Goal: Communication & Community: Answer question/provide support

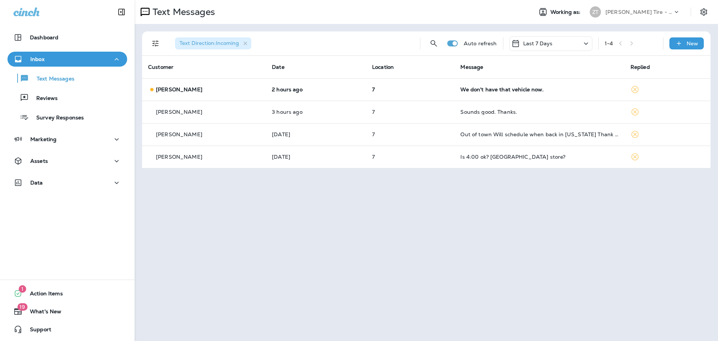
click at [633, 9] on p "[PERSON_NAME] Tire - Green" at bounding box center [639, 12] width 67 height 6
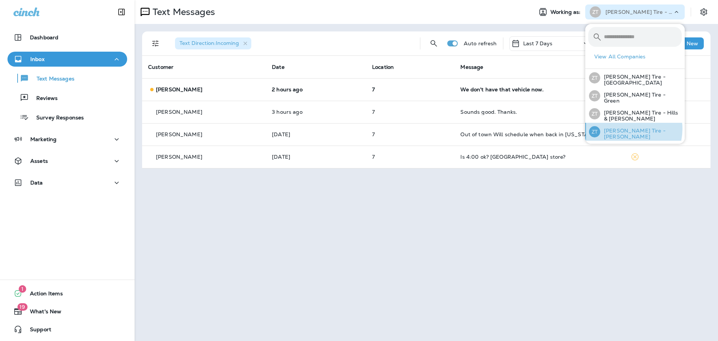
click at [624, 127] on div "[PERSON_NAME] Tire - [PERSON_NAME]" at bounding box center [635, 132] width 99 height 18
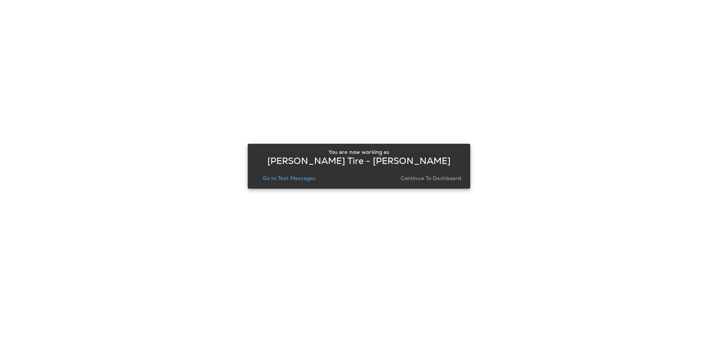
click at [419, 179] on p "Continue to Dashboard" at bounding box center [431, 178] width 61 height 6
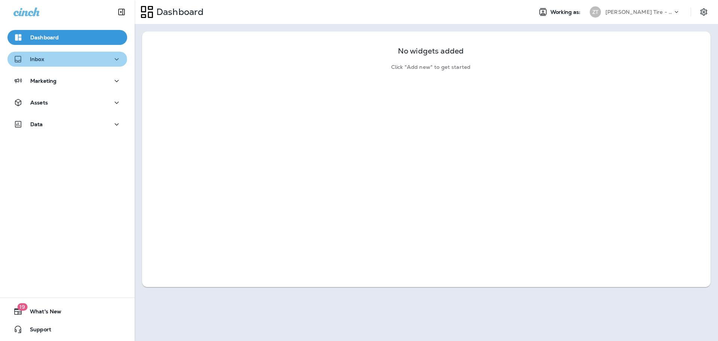
click at [67, 60] on div "Inbox" at bounding box center [67, 59] width 108 height 9
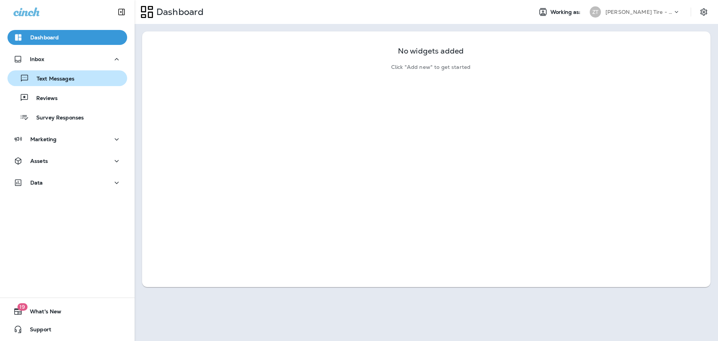
click at [64, 75] on div "Text Messages" at bounding box center [42, 78] width 64 height 11
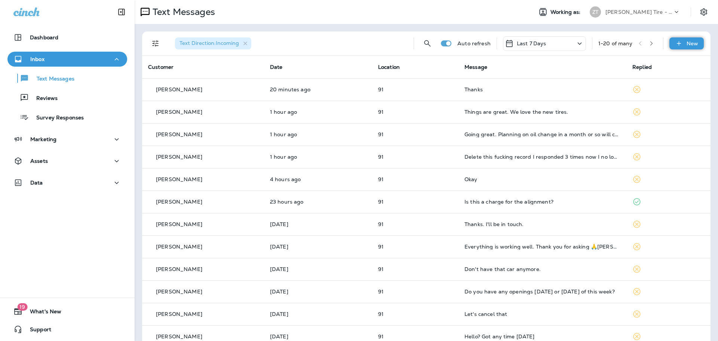
click at [680, 42] on div "New" at bounding box center [687, 43] width 34 height 12
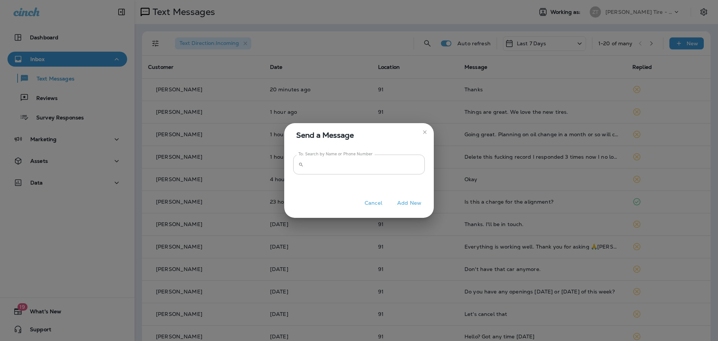
click at [323, 166] on input "To: Search by Name or Phone Number" at bounding box center [366, 165] width 118 height 20
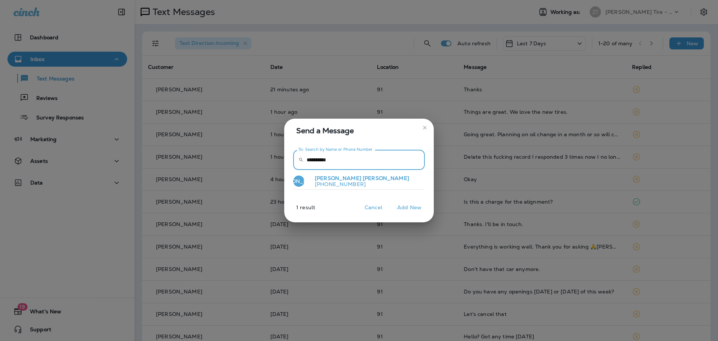
type input "**********"
click at [333, 184] on p "[PHONE_NUMBER]" at bounding box center [359, 184] width 100 height 6
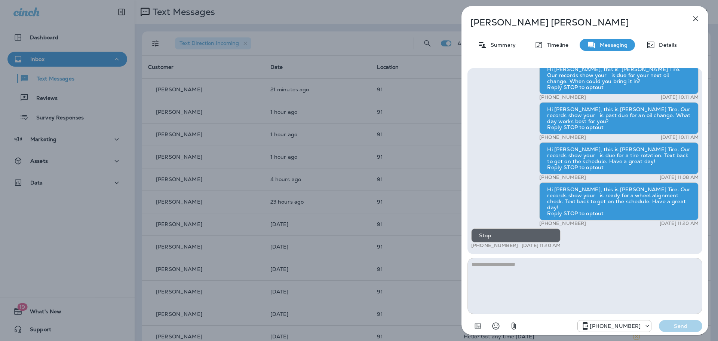
click at [529, 271] on textarea at bounding box center [585, 286] width 235 height 56
type textarea "**********"
click at [670, 326] on p "Send" at bounding box center [680, 326] width 31 height 7
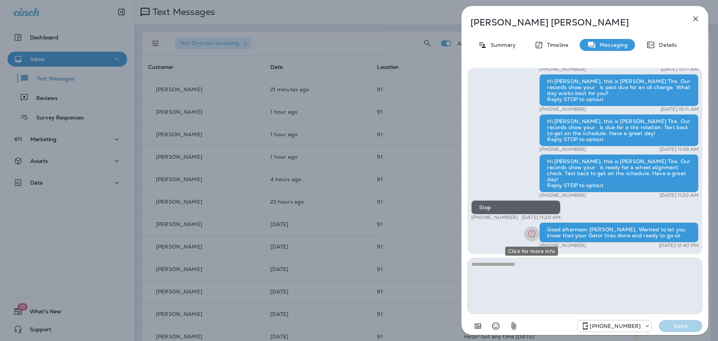
click at [528, 232] on icon "Click for more info" at bounding box center [532, 233] width 9 height 9
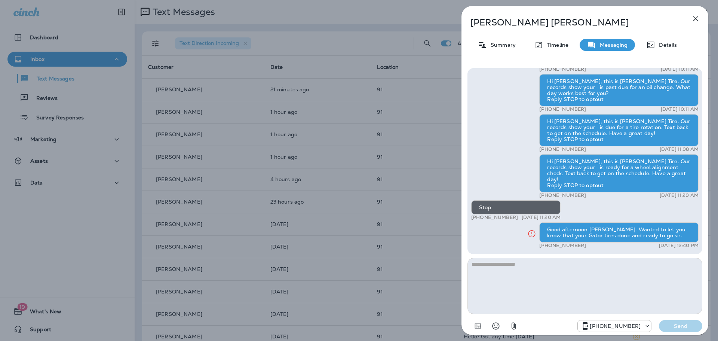
click at [501, 51] on div "[PERSON_NAME] Summary Timeline Messaging Details Hi [PERSON_NAME], this is [PER…" at bounding box center [585, 172] width 247 height 333
click at [501, 46] on p "Summary" at bounding box center [501, 45] width 29 height 6
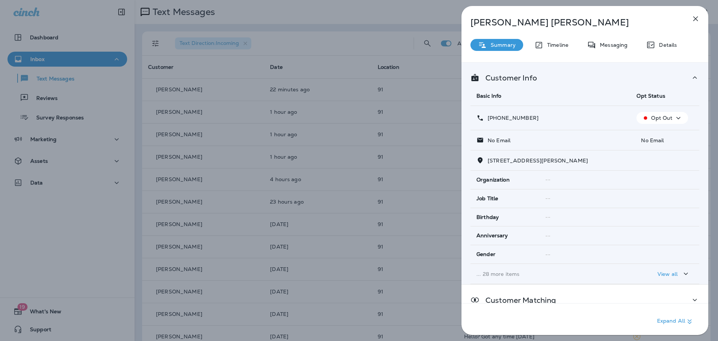
click at [665, 120] on p "Opt Out" at bounding box center [661, 118] width 21 height 6
click at [658, 137] on p "Reset Status" at bounding box center [665, 136] width 34 height 6
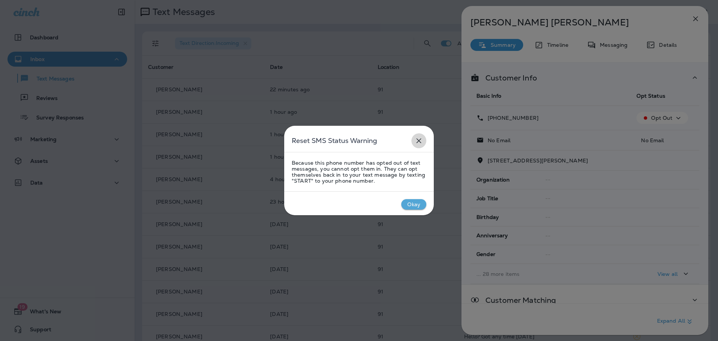
click at [419, 144] on icon "close" at bounding box center [419, 140] width 9 height 9
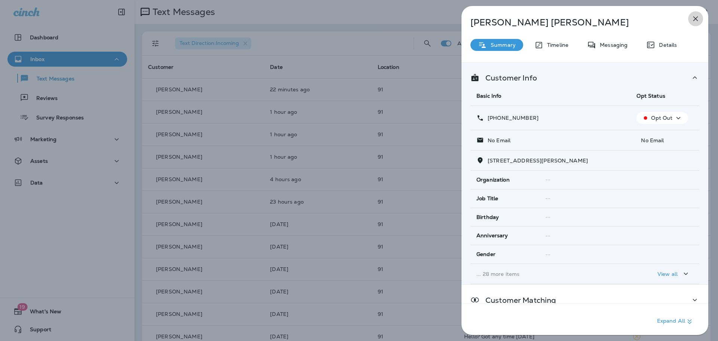
click at [696, 15] on icon "button" at bounding box center [695, 18] width 9 height 9
